Goal: Information Seeking & Learning: Find specific fact

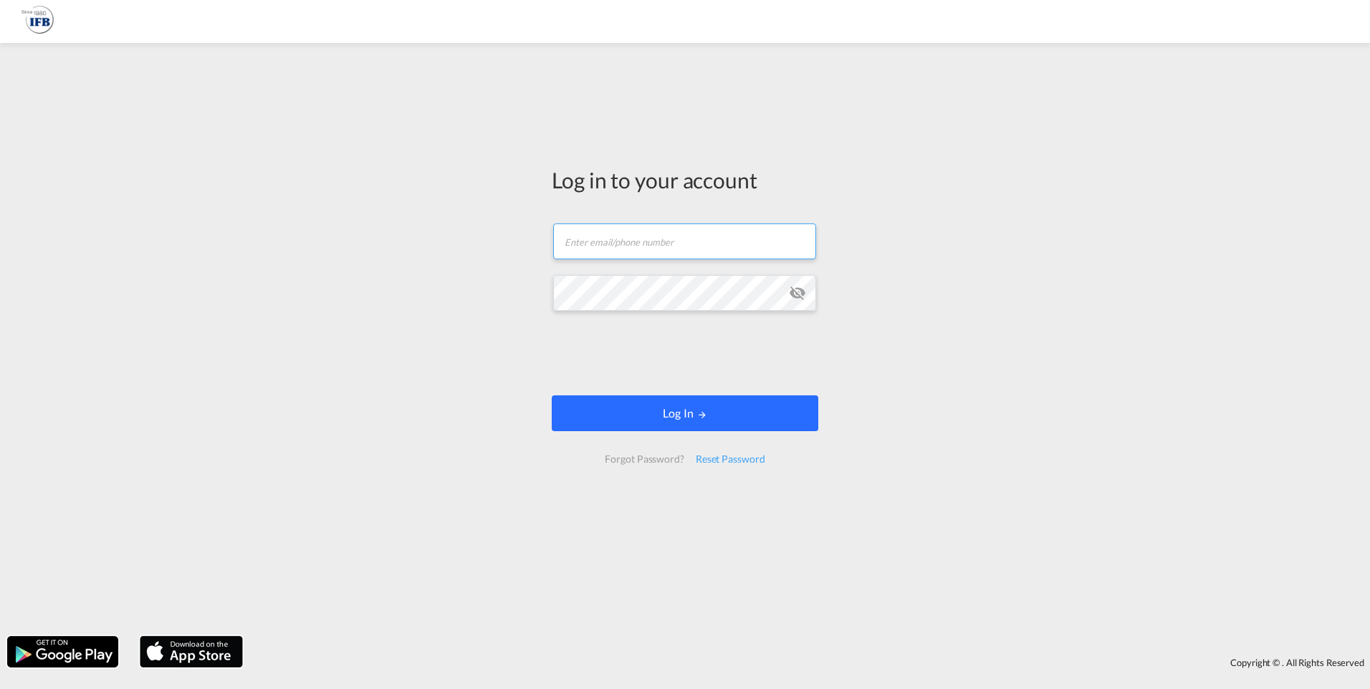
type input "[EMAIL_ADDRESS][DOMAIN_NAME]"
click at [661, 406] on button "Log In" at bounding box center [685, 414] width 267 height 36
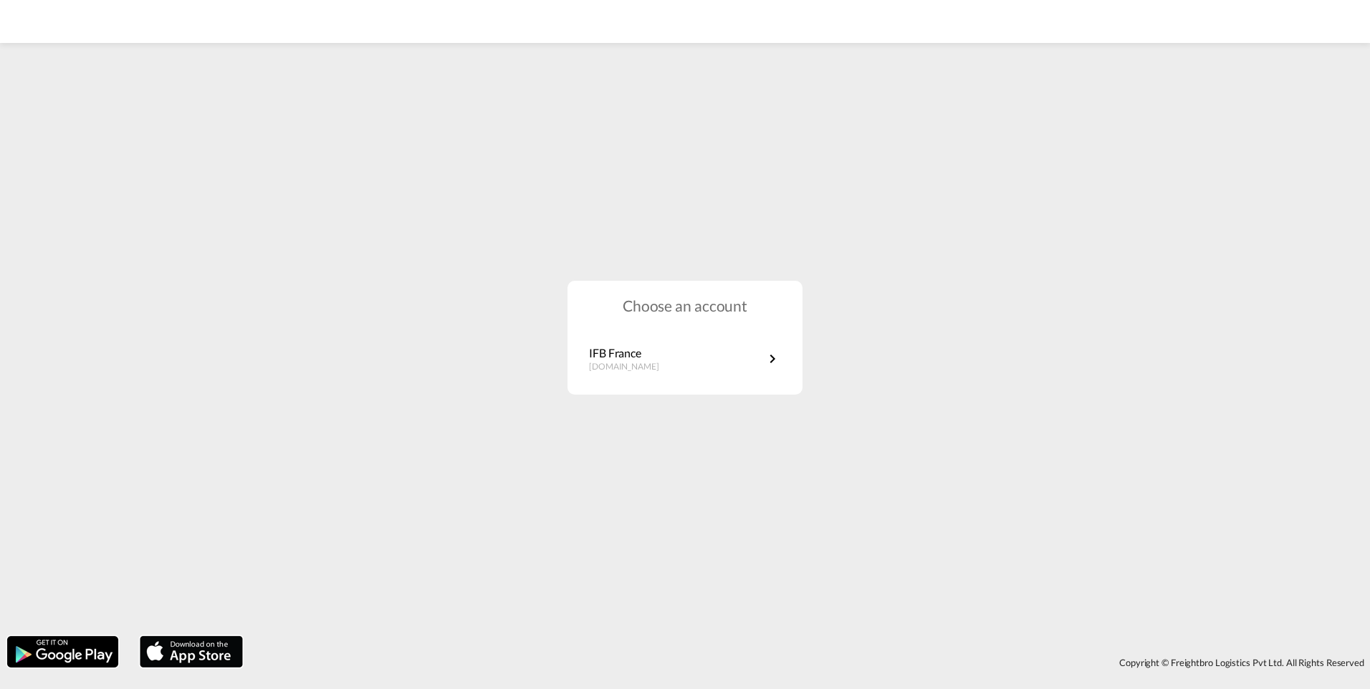
click at [681, 381] on div "Choose an account IFB France [DOMAIN_NAME]" at bounding box center [685, 338] width 235 height 114
click at [677, 368] on link "IFB France [DOMAIN_NAME]" at bounding box center [685, 359] width 192 height 28
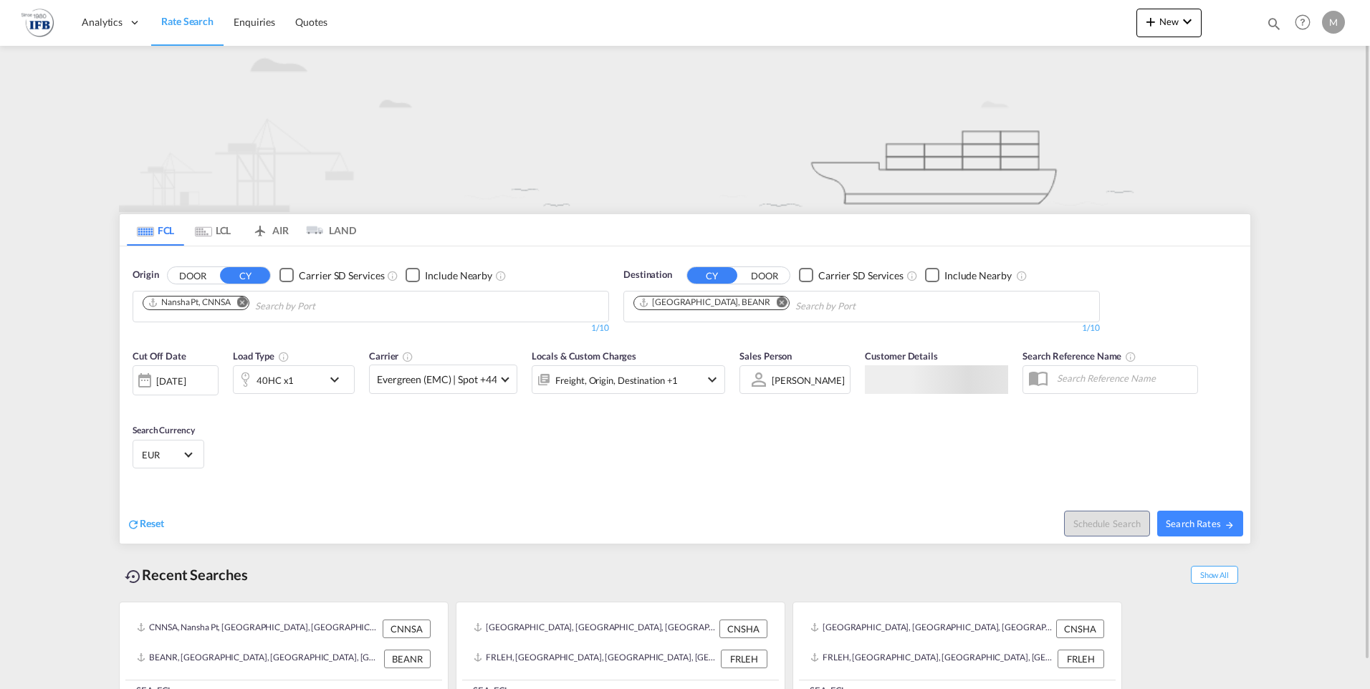
click at [297, 312] on input "Chips input." at bounding box center [323, 306] width 136 height 23
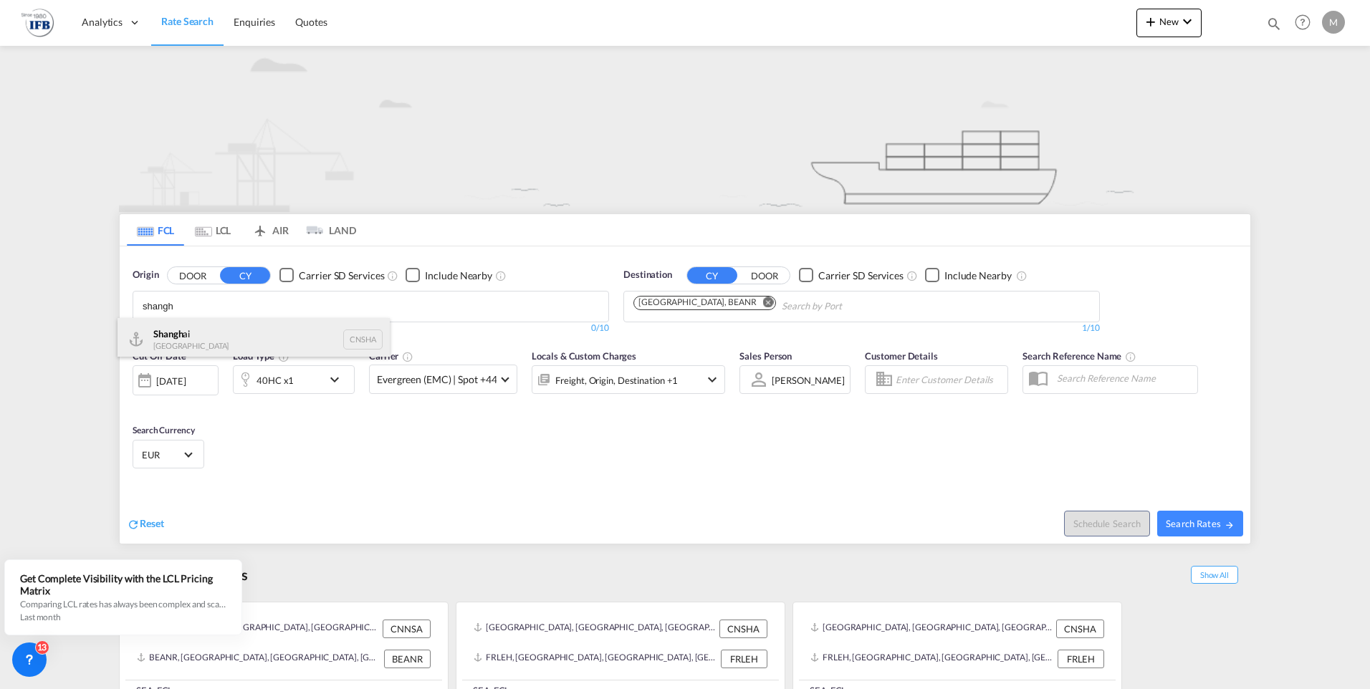
type input "shangh"
click at [248, 333] on div "Shangh ai China CNSHA" at bounding box center [254, 339] width 272 height 43
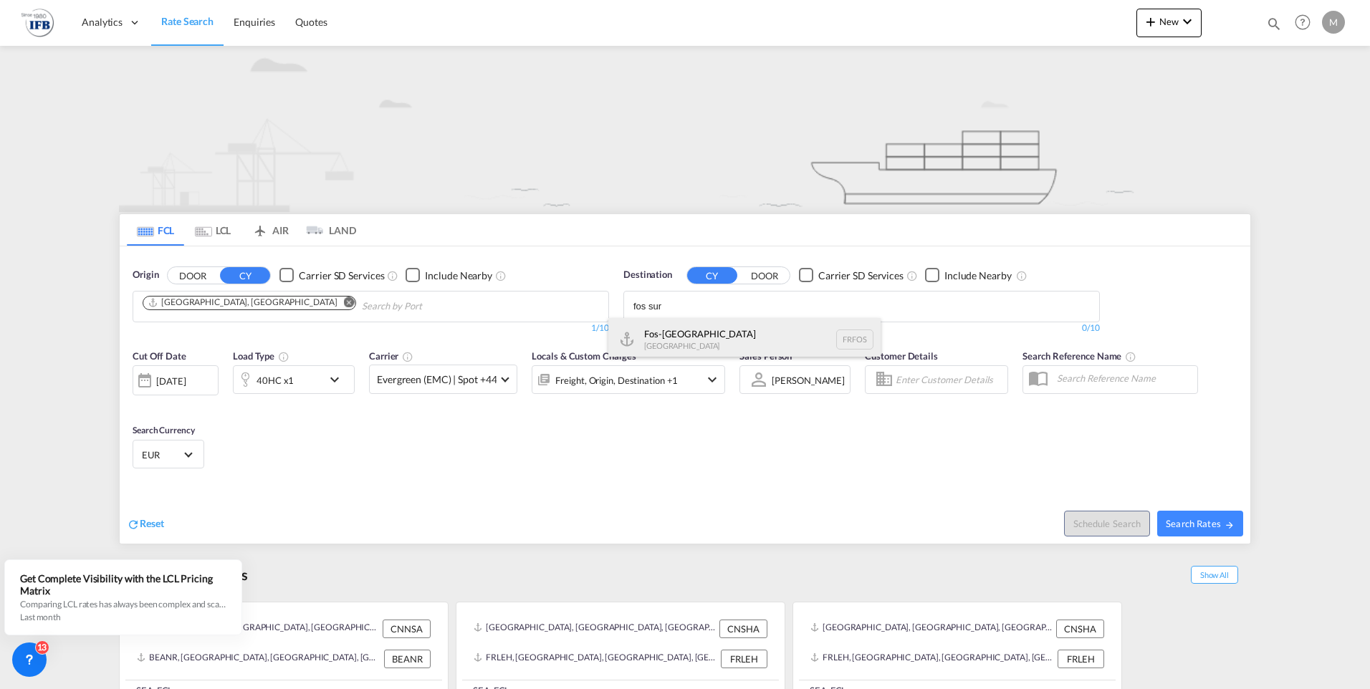
type input "fos sur"
drag, startPoint x: 762, startPoint y: 340, endPoint x: 834, endPoint y: 353, distance: 72.8
click at [762, 340] on div "Fos-sur-Mer France FRFOS" at bounding box center [744, 339] width 272 height 43
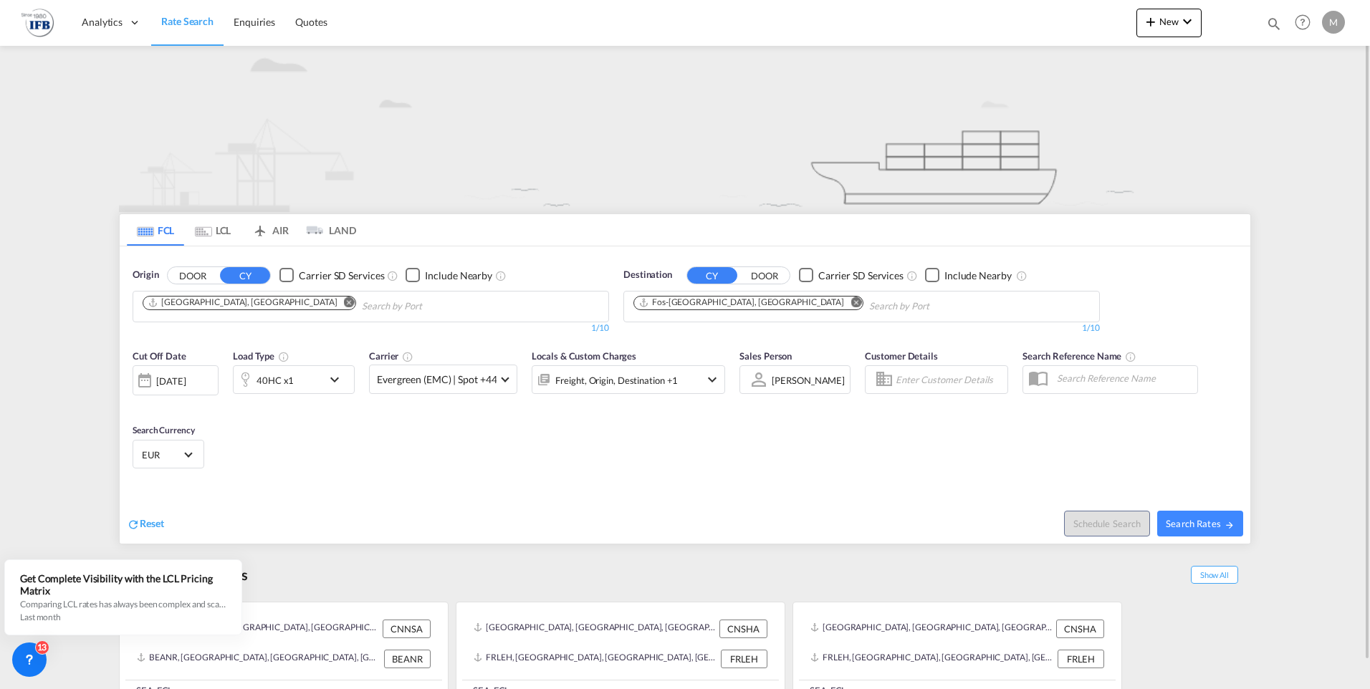
click at [182, 378] on div "29 Sep 2025" at bounding box center [170, 381] width 29 height 13
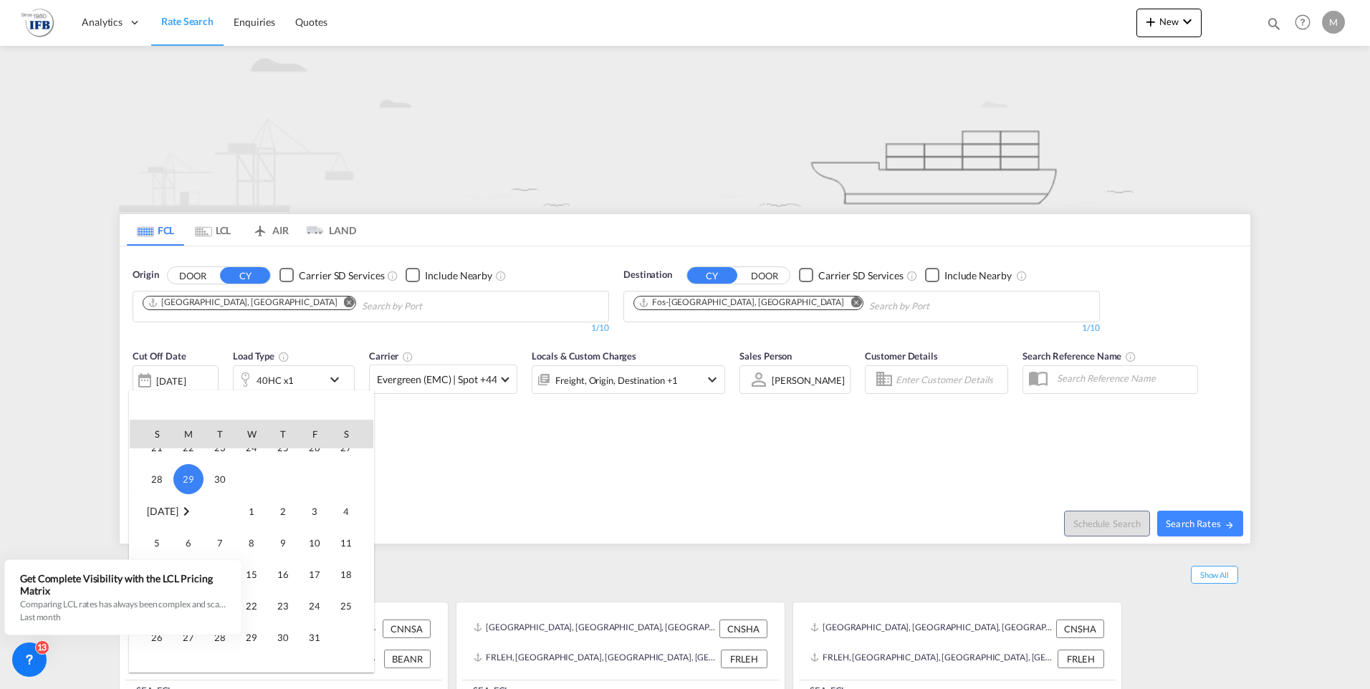
scroll to position [595, 0]
click at [244, 502] on span "15" at bounding box center [251, 503] width 29 height 29
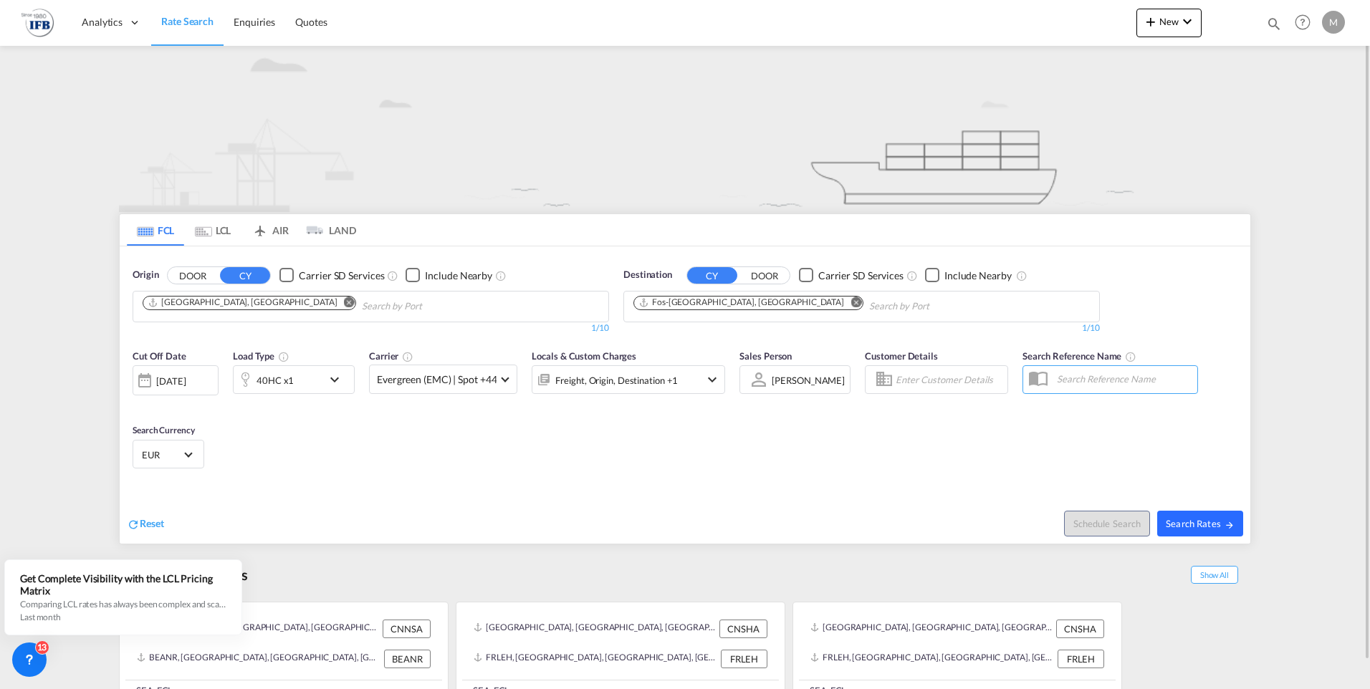
click at [1191, 524] on span "Search Rates" at bounding box center [1200, 523] width 69 height 11
type input "CNSHA to FRFOS / 15 Oct 2025"
